Goal: Information Seeking & Learning: Learn about a topic

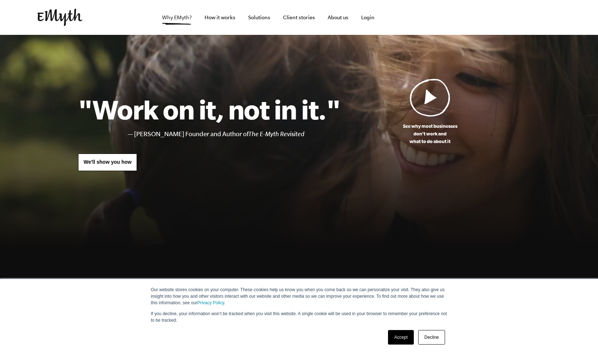
click at [172, 16] on link "Why EMyth?" at bounding box center [176, 17] width 41 height 35
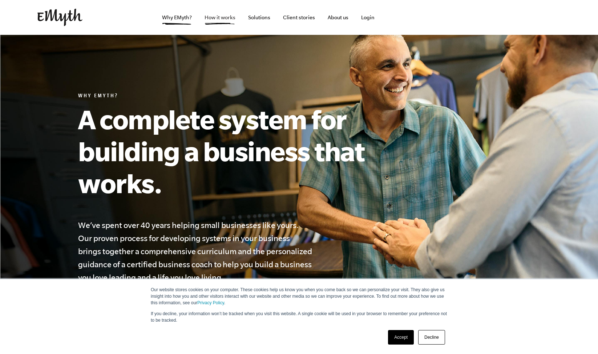
click at [226, 20] on link "How it works" at bounding box center [220, 17] width 43 height 35
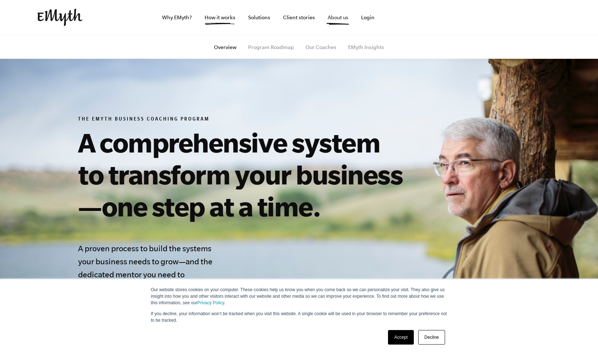
click at [336, 20] on link "About us" at bounding box center [338, 17] width 32 height 35
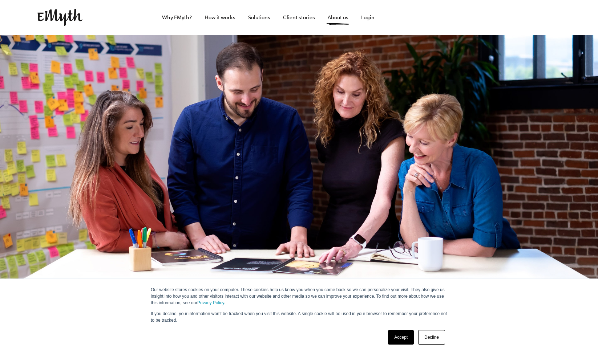
click at [437, 340] on link "Decline" at bounding box center [431, 337] width 27 height 15
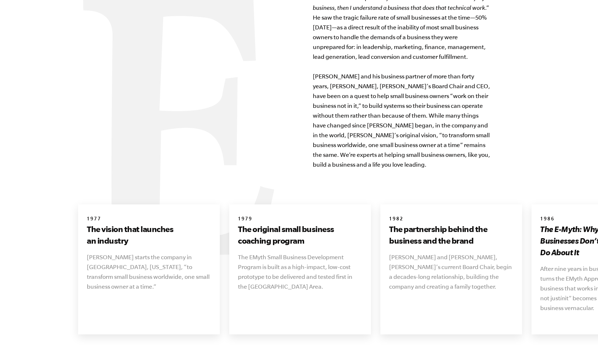
scroll to position [812, 0]
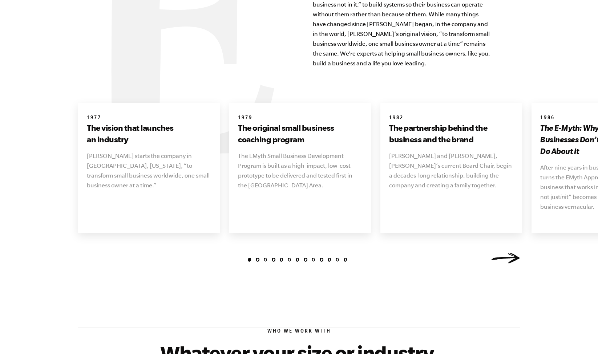
click at [513, 253] on link "Next" at bounding box center [505, 258] width 29 height 11
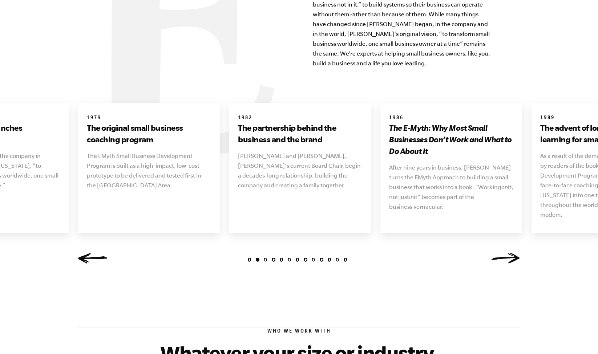
click at [513, 253] on link "Next" at bounding box center [505, 258] width 29 height 11
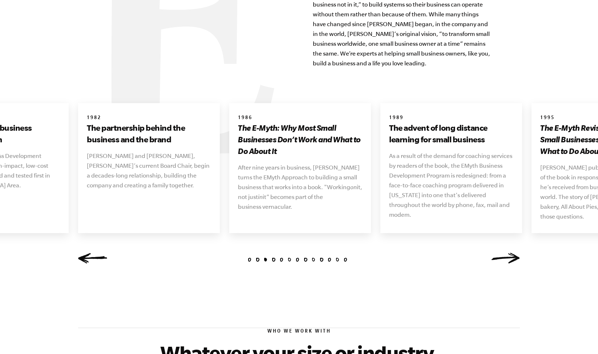
click at [513, 253] on link "Next" at bounding box center [505, 258] width 29 height 11
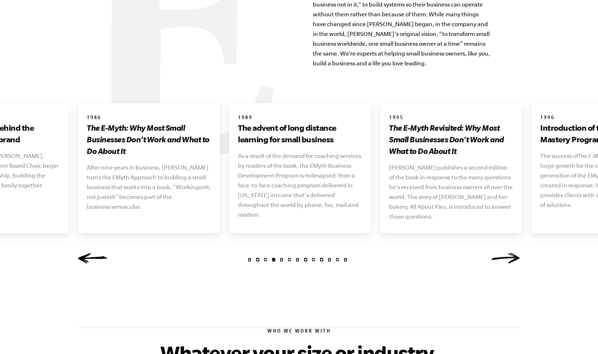
click at [513, 253] on link "Next" at bounding box center [505, 258] width 29 height 11
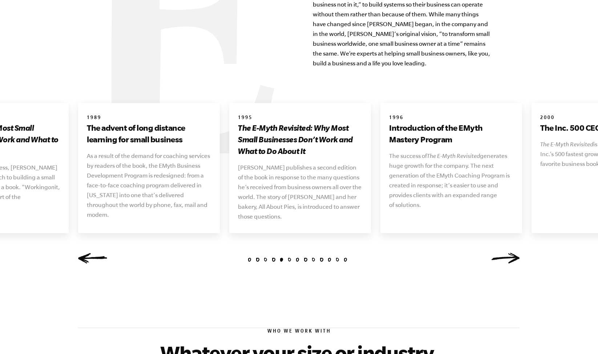
click at [513, 253] on link "Next" at bounding box center [505, 258] width 29 height 11
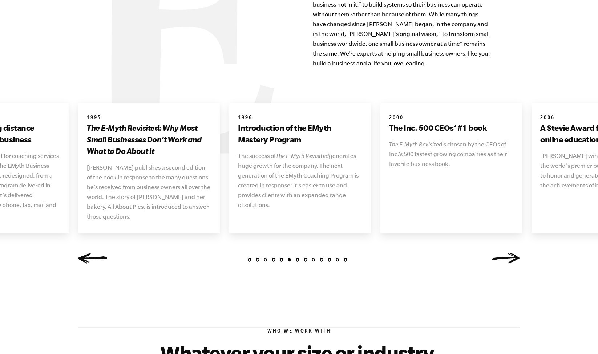
click at [511, 253] on link "Next" at bounding box center [505, 258] width 29 height 11
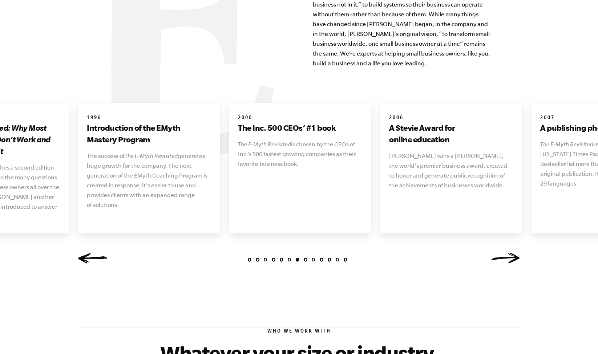
click at [511, 253] on link "Next" at bounding box center [505, 258] width 29 height 11
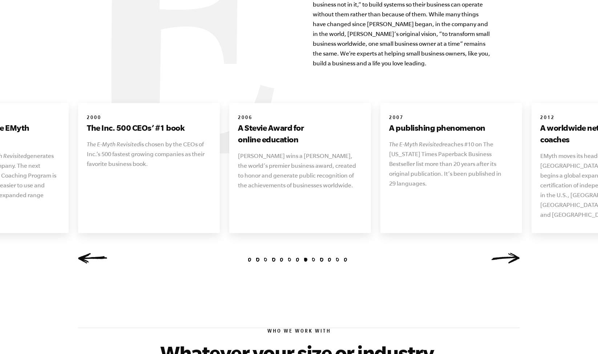
click at [511, 253] on link "Next" at bounding box center [505, 258] width 29 height 11
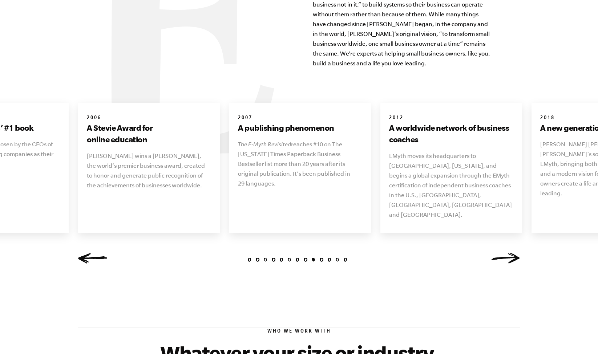
click at [511, 253] on link "Next" at bounding box center [505, 258] width 29 height 11
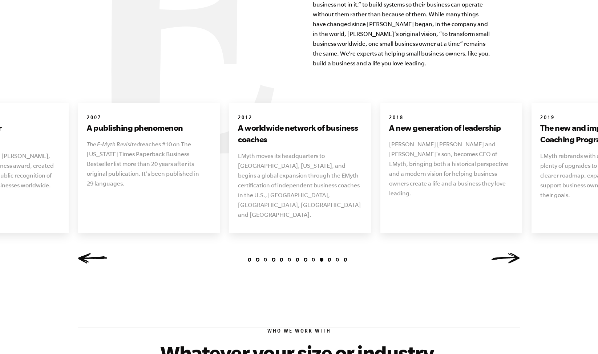
click at [511, 253] on link "Next" at bounding box center [505, 258] width 29 height 11
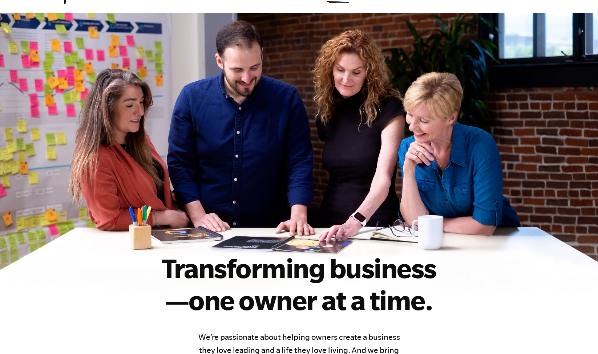
scroll to position [0, 0]
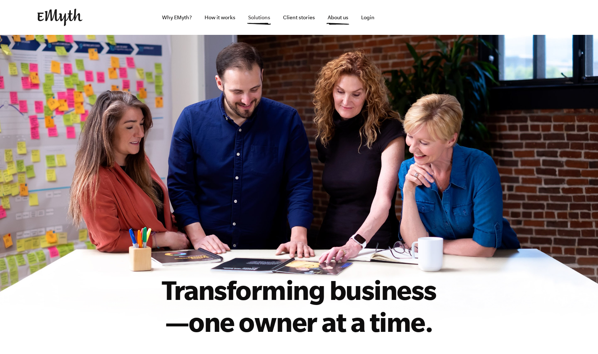
click at [258, 20] on link "Solutions" at bounding box center [259, 17] width 34 height 35
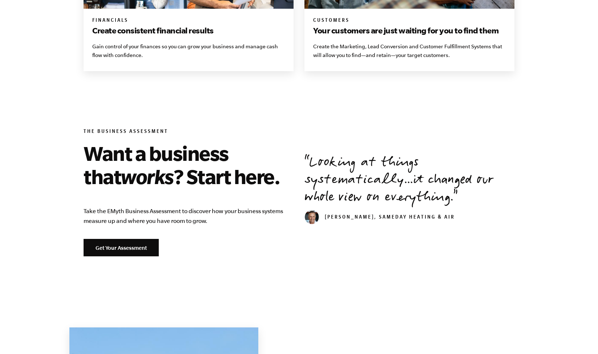
scroll to position [650, 0]
